Goal: Task Accomplishment & Management: Manage account settings

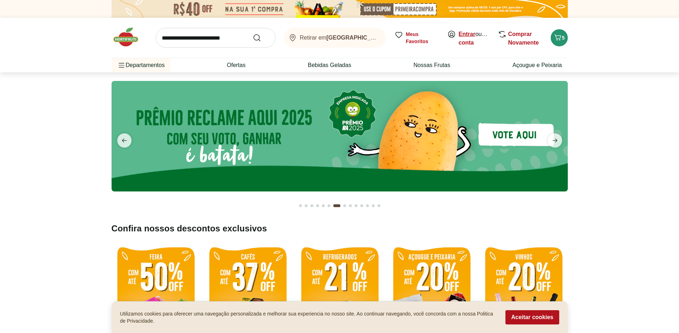
click at [465, 31] on link "Entrar" at bounding box center [467, 34] width 17 height 6
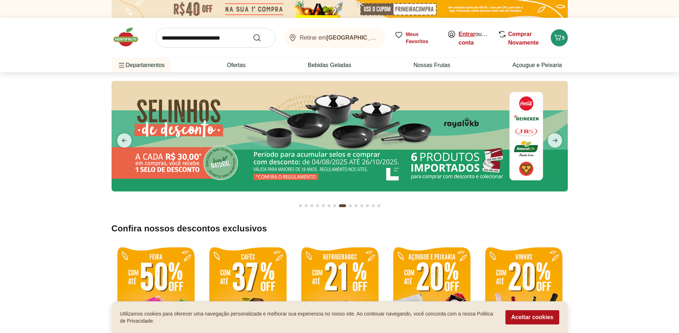
click at [465, 35] on link "Entrar" at bounding box center [467, 34] width 17 height 6
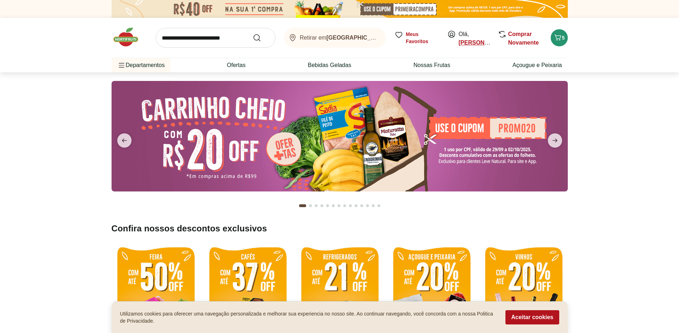
click at [464, 42] on link "[PERSON_NAME]" at bounding box center [483, 43] width 48 height 6
